Goal: Navigation & Orientation: Find specific page/section

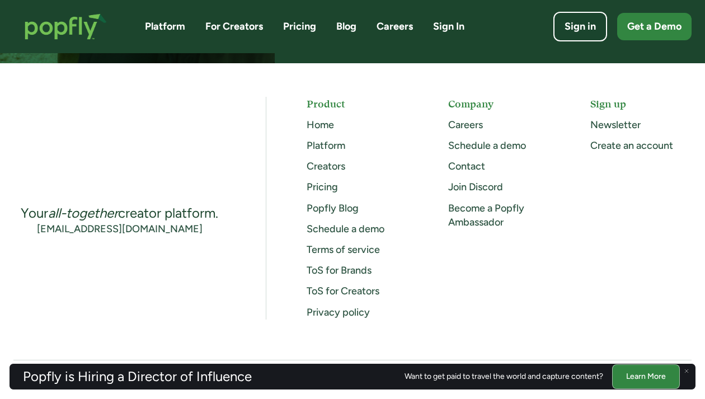
scroll to position [2977, 0]
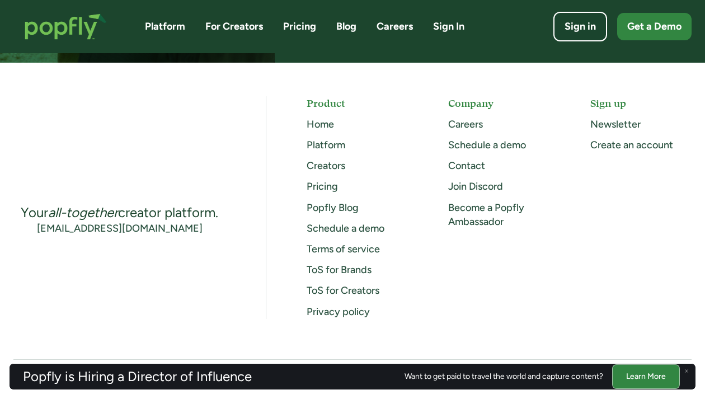
click at [320, 186] on link "Pricing" at bounding box center [321, 186] width 31 height 12
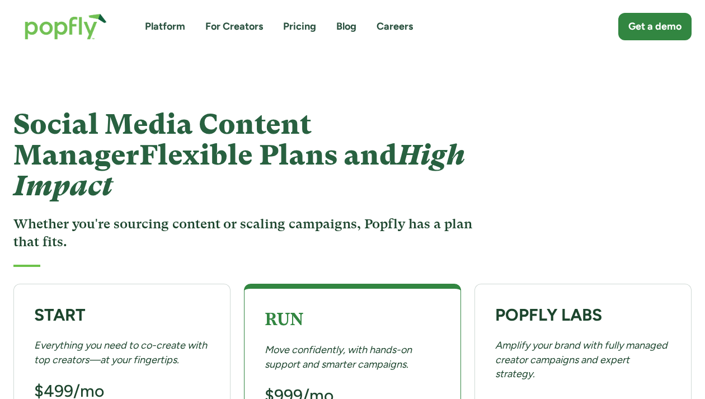
click at [300, 26] on link "Pricing" at bounding box center [299, 27] width 33 height 14
click at [170, 25] on link "Platform" at bounding box center [165, 27] width 40 height 14
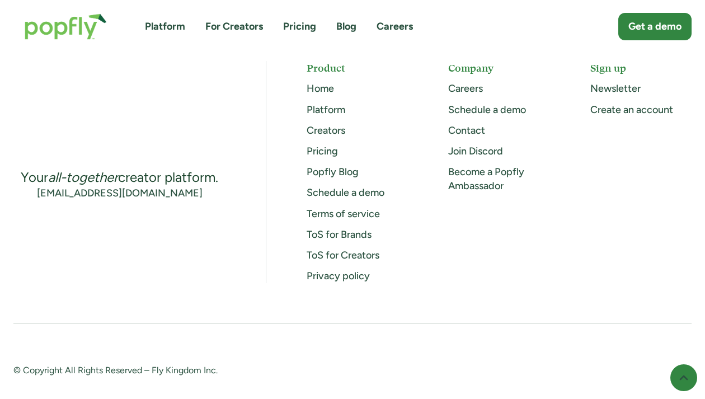
scroll to position [3167, 0]
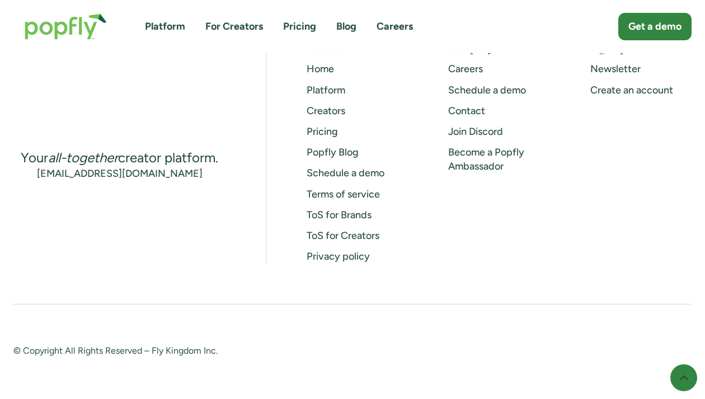
click at [323, 87] on link "Platform" at bounding box center [325, 90] width 39 height 12
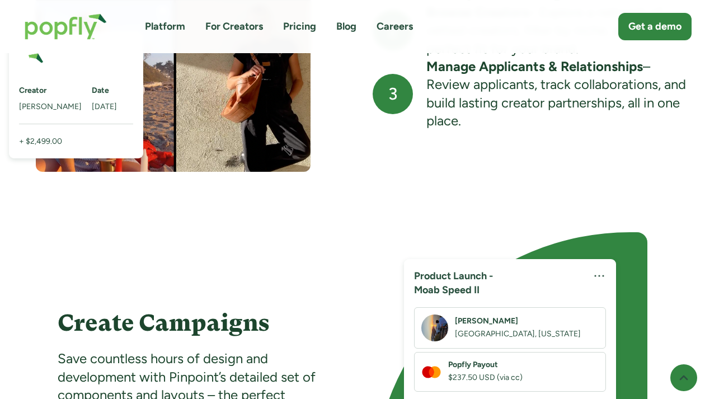
scroll to position [1243, 0]
